Goal: Transaction & Acquisition: Purchase product/service

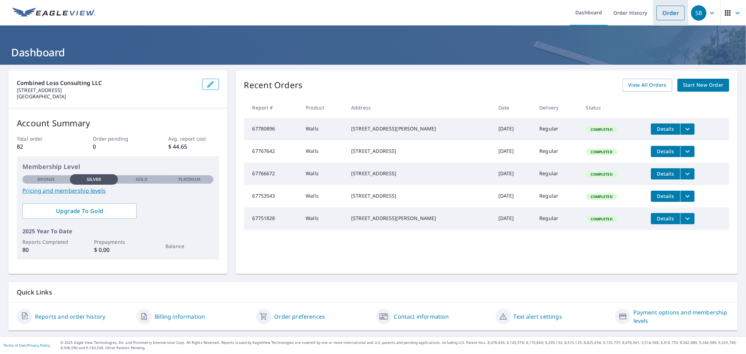
click at [656, 11] on link "Order" at bounding box center [670, 13] width 28 height 15
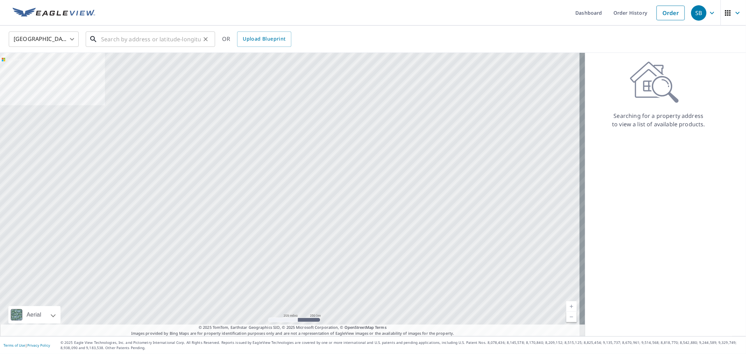
click at [144, 39] on input "text" at bounding box center [151, 39] width 100 height 20
paste input "[STREET_ADDRESS][PERSON_NAME][PERSON_NAME]"
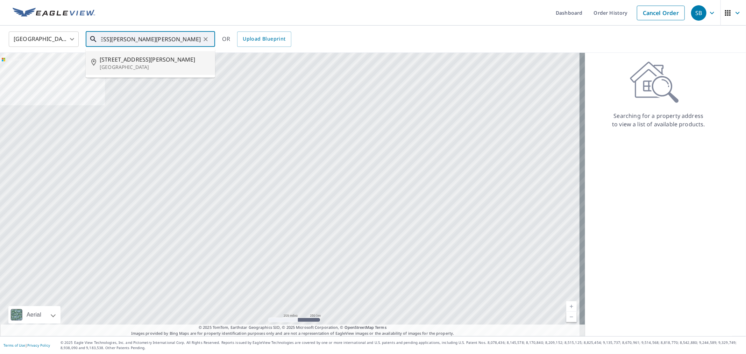
click at [147, 63] on span "[STREET_ADDRESS][PERSON_NAME]" at bounding box center [155, 59] width 110 height 8
type input "[STREET_ADDRESS][PERSON_NAME]"
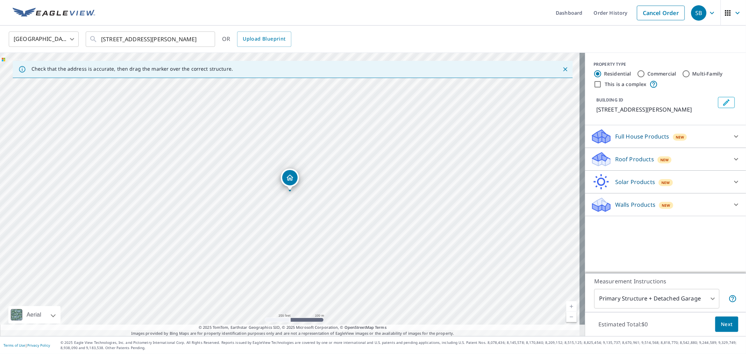
click at [605, 213] on icon at bounding box center [600, 204] width 21 height 16
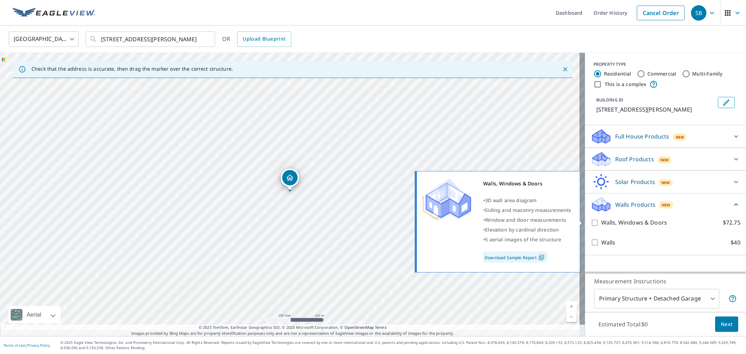
click at [593, 221] on input "Walls, Windows & Doors $72.75" at bounding box center [595, 222] width 10 height 8
checkbox input "true"
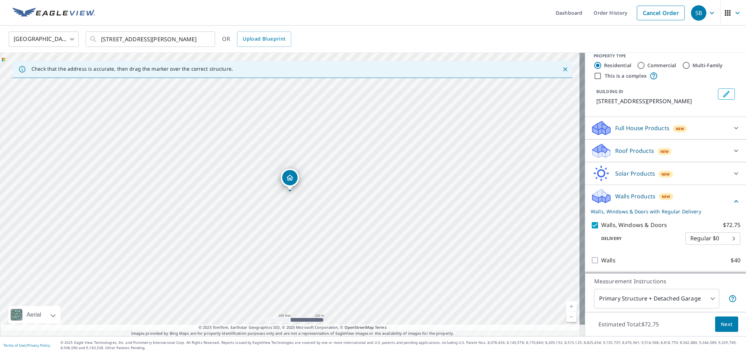
scroll to position [65, 0]
click at [720, 320] on span "Next" at bounding box center [726, 324] width 12 height 9
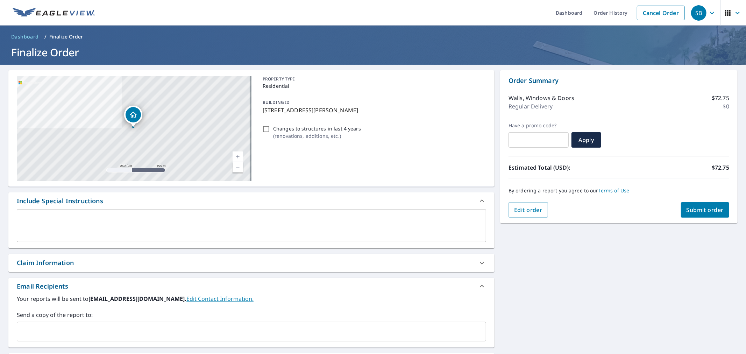
click at [682, 204] on button "Submit order" at bounding box center [705, 209] width 49 height 15
checkbox input "true"
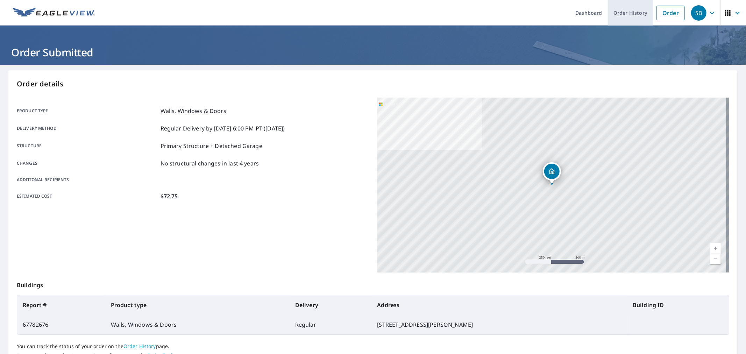
click at [607, 15] on link "Order History" at bounding box center [629, 13] width 45 height 26
